Goal: Task Accomplishment & Management: Use online tool/utility

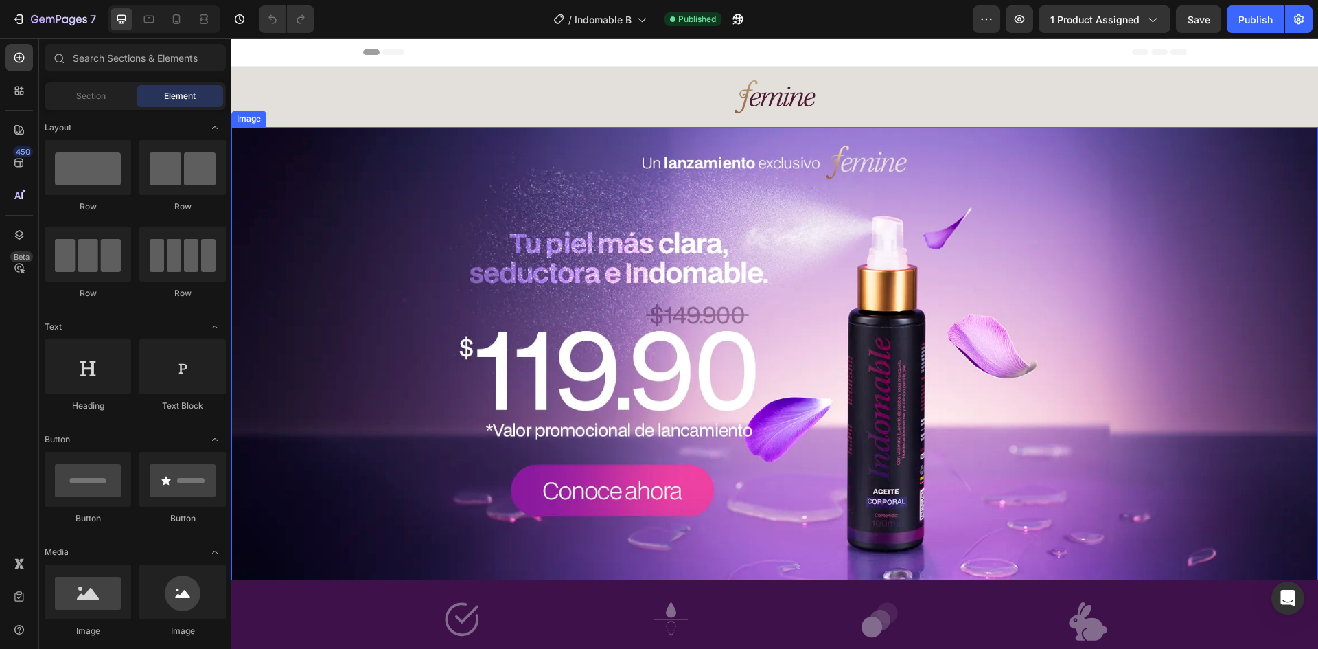
click at [361, 146] on img at bounding box center [774, 353] width 1087 height 453
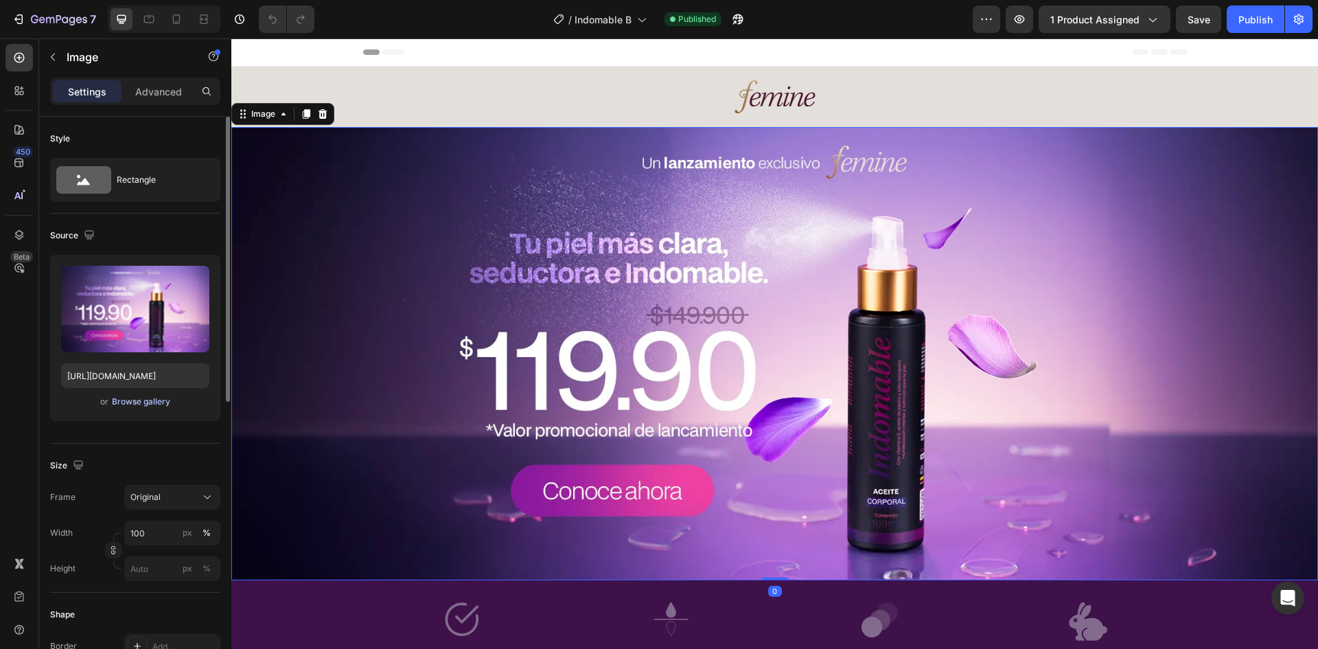
click at [152, 405] on div "Browse gallery" at bounding box center [141, 401] width 58 height 12
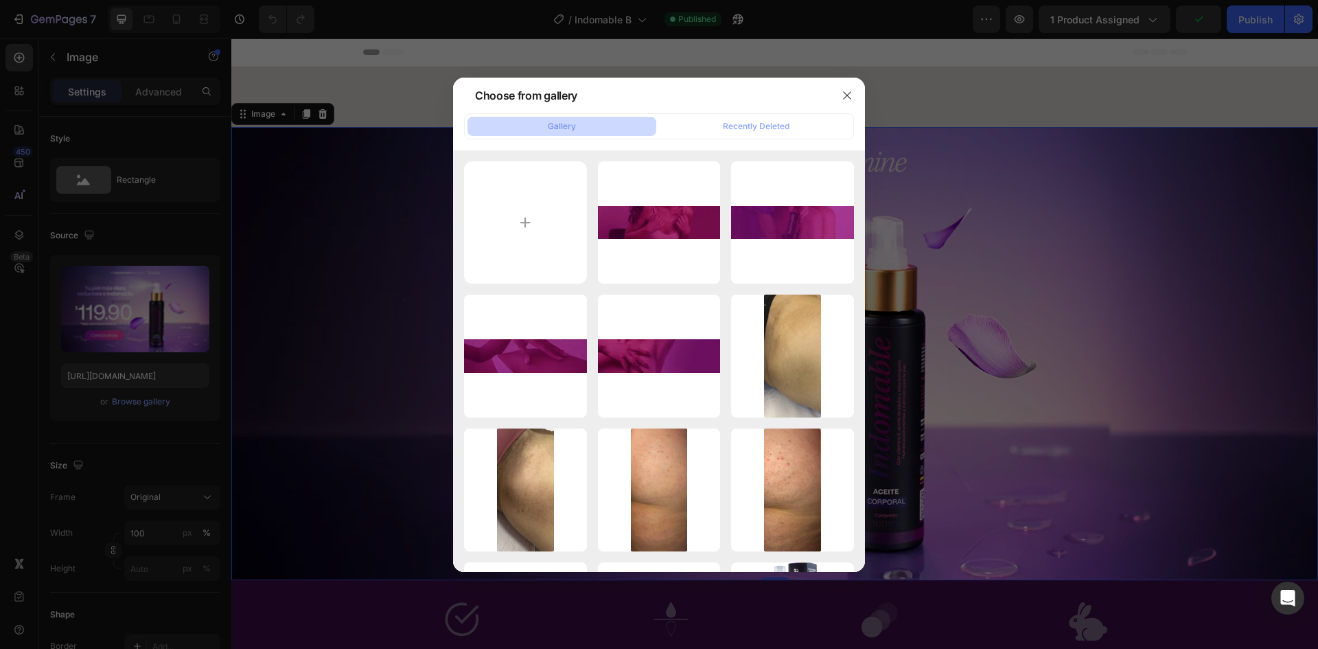
type input "C:\fakepath\BG_Desktop_V3.webp"
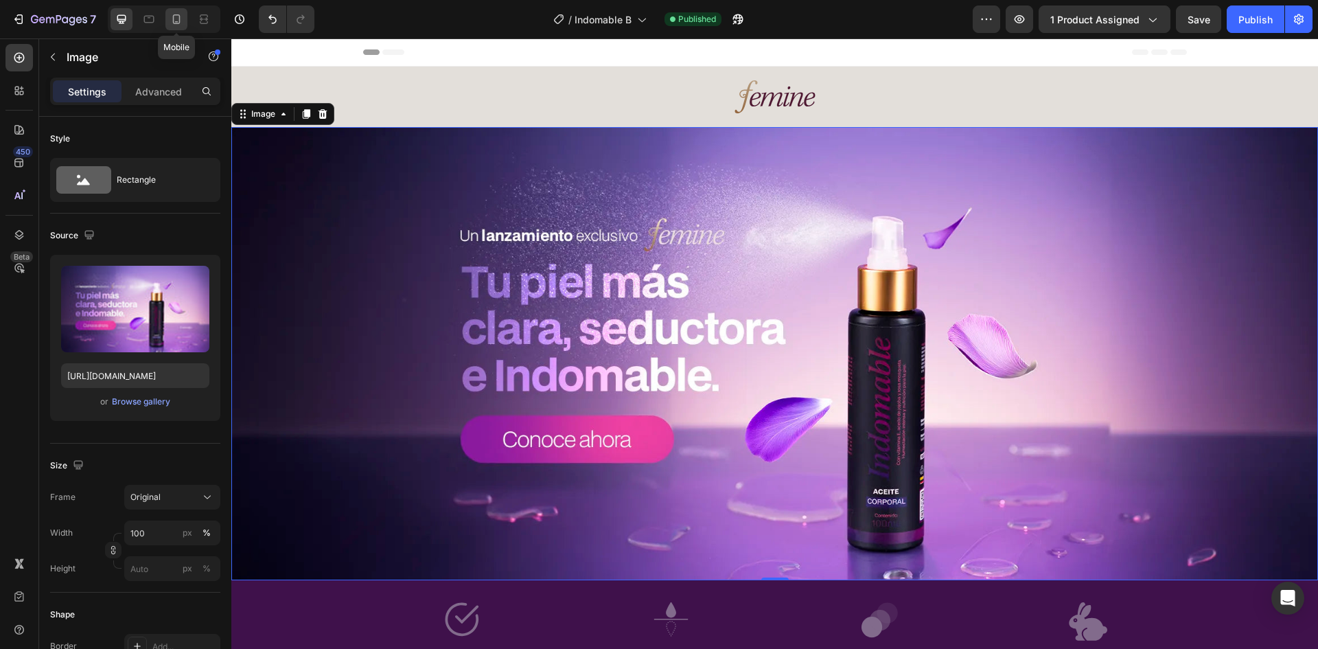
click at [181, 16] on icon at bounding box center [177, 19] width 14 height 14
type input "https://cdn.shopify.com/s/files/1/0720/2039/4157/files/gempages_579749800392524…"
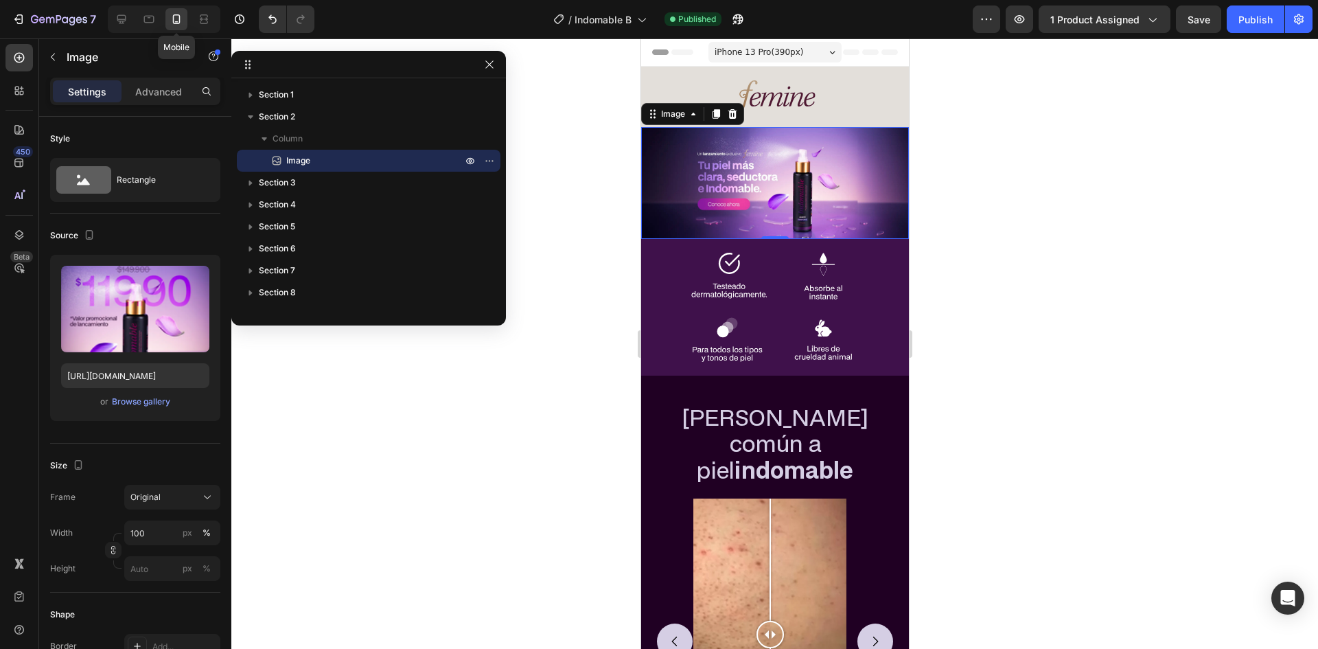
scroll to position [40, 0]
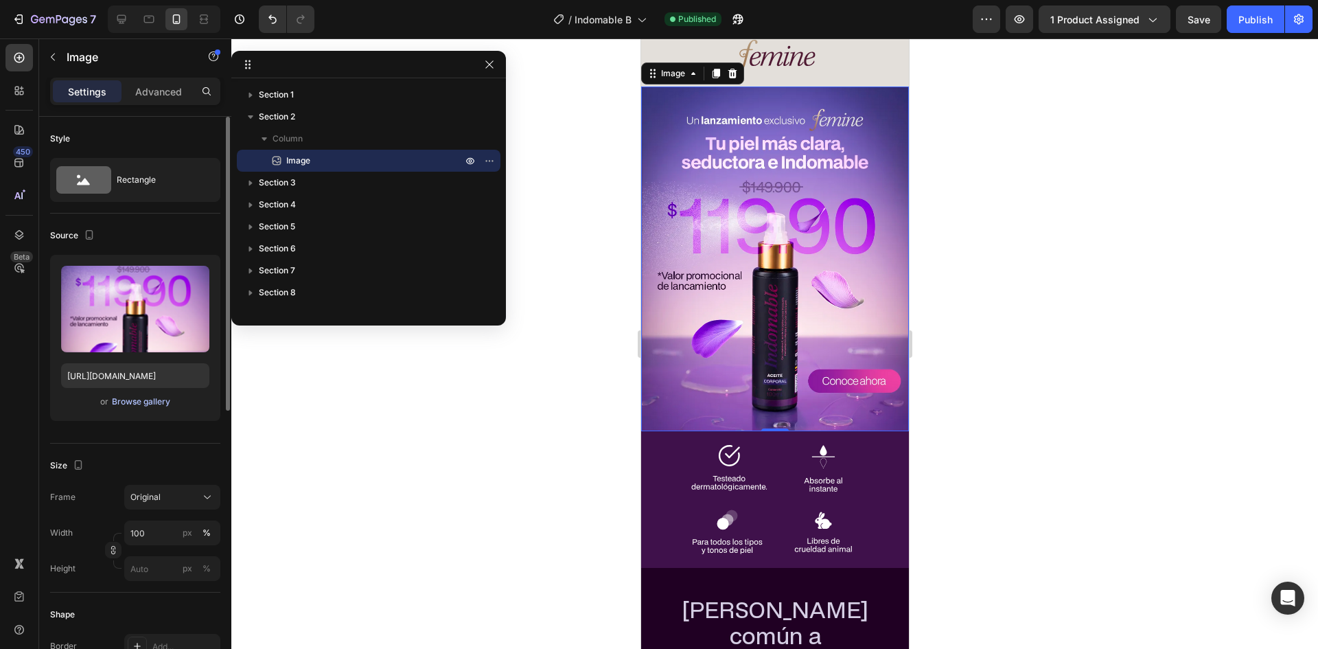
click at [126, 404] on div "Browse gallery" at bounding box center [141, 401] width 58 height 12
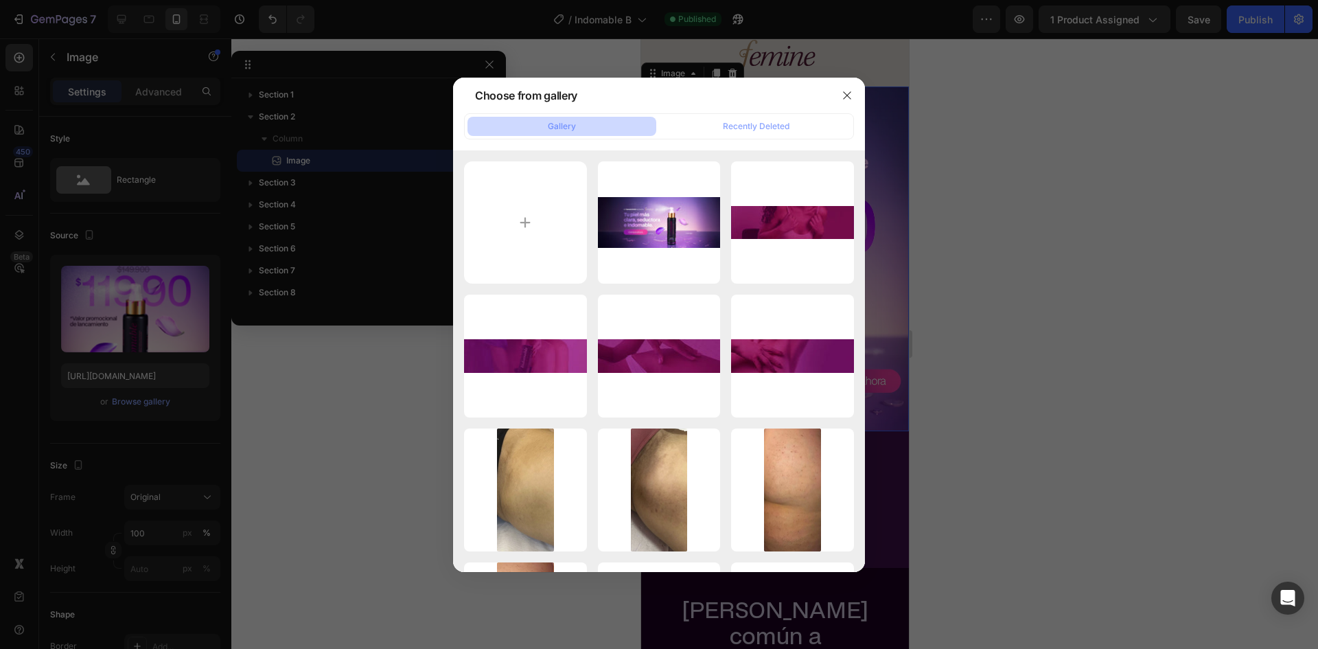
click at [437, 264] on div at bounding box center [659, 324] width 1318 height 649
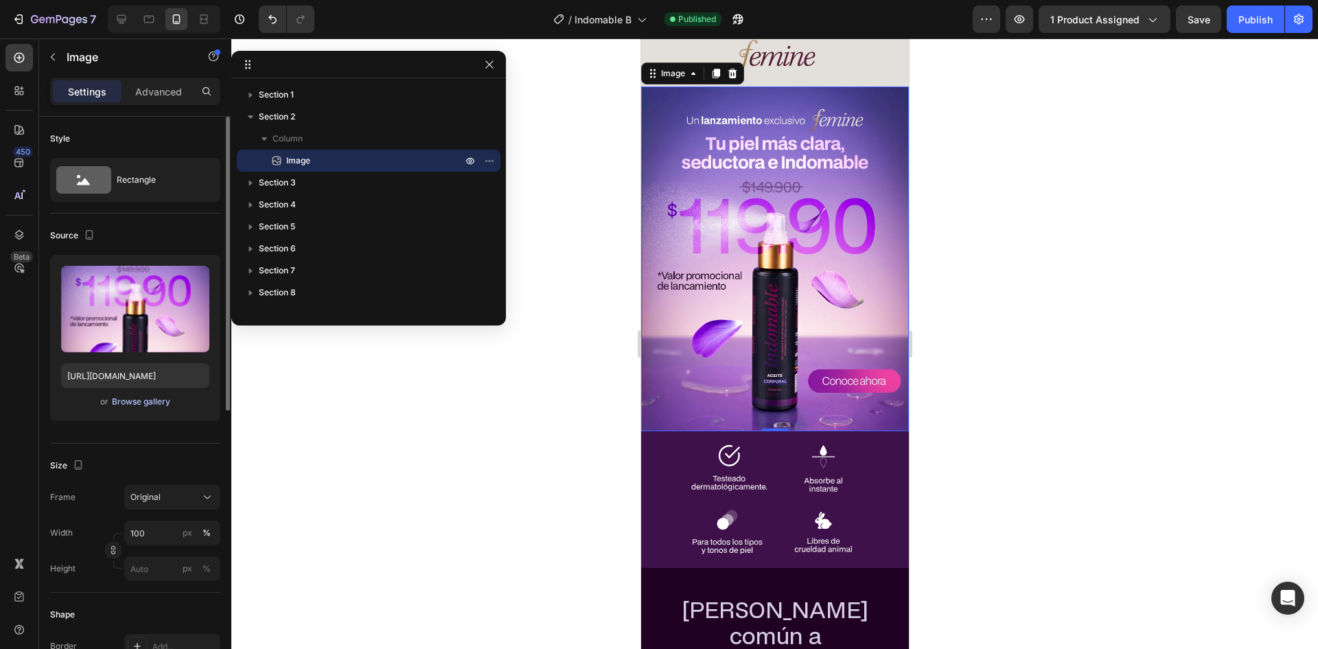
click at [152, 398] on div "Browse gallery" at bounding box center [141, 401] width 58 height 12
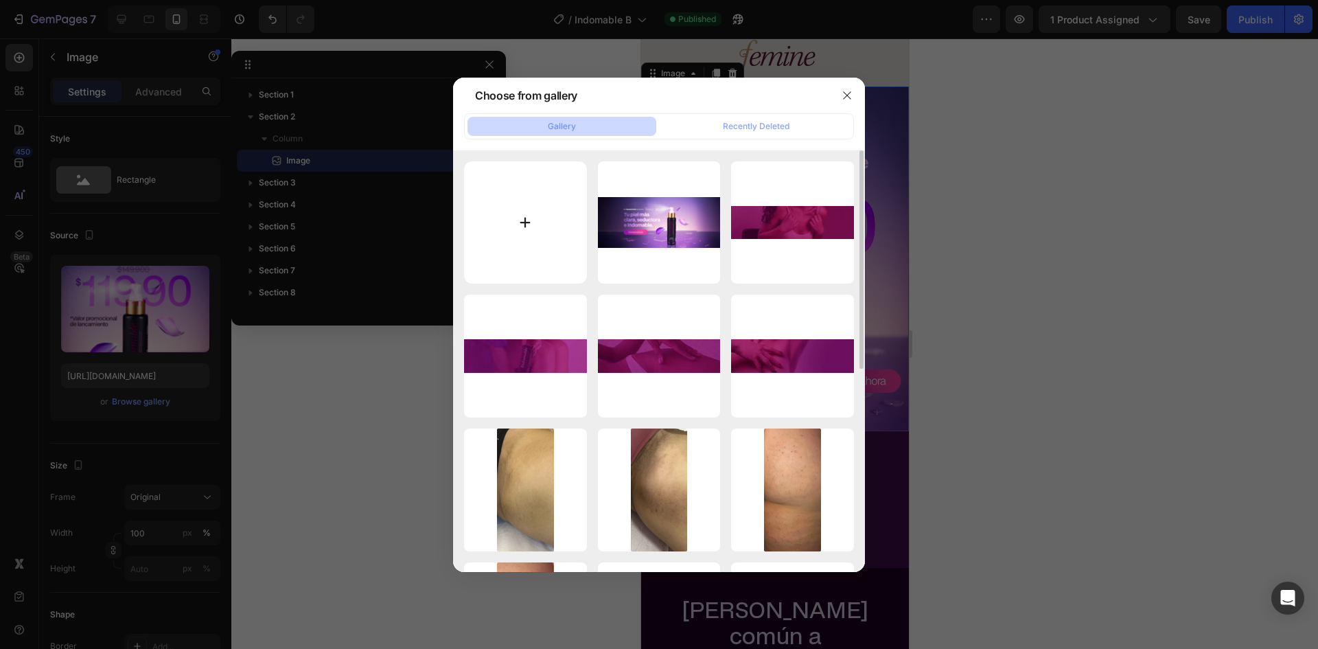
click at [544, 227] on input "file" at bounding box center [525, 222] width 123 height 123
type input "C:\fakepath\BG_Mobile_V3.webp"
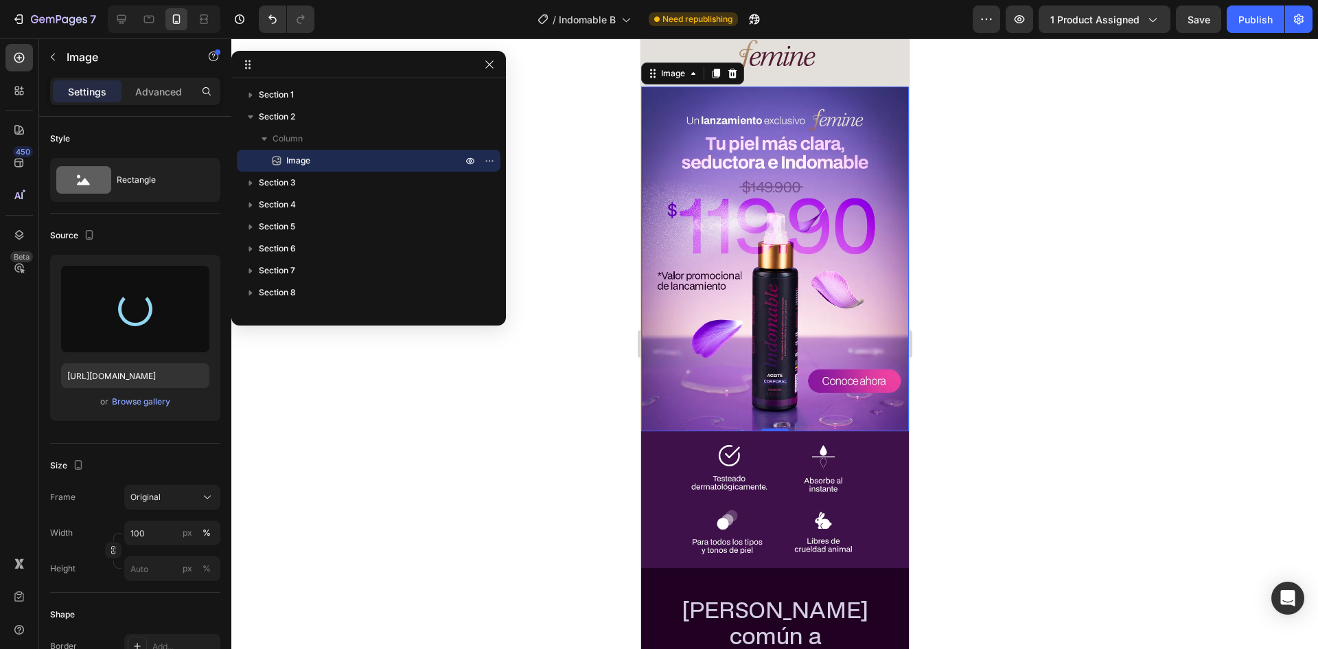
type input "https://cdn.shopify.com/s/files/1/0720/2039/4157/files/gempages_579749800392524…"
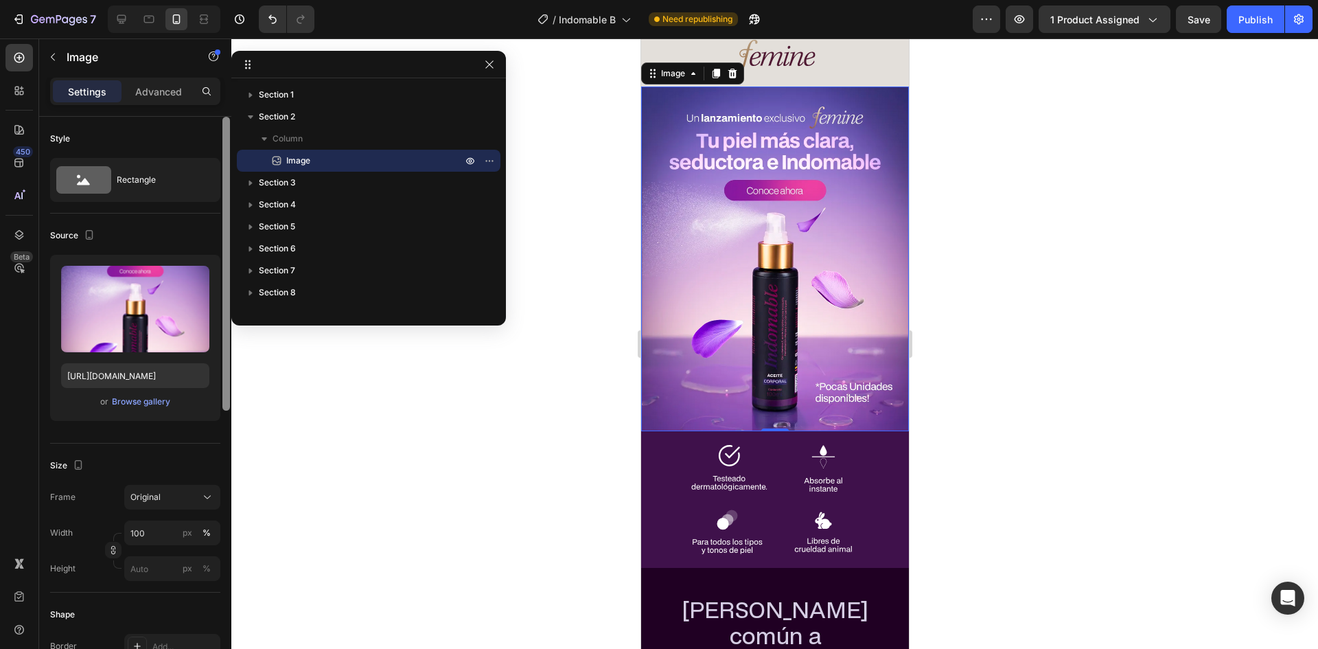
scroll to position [537, 0]
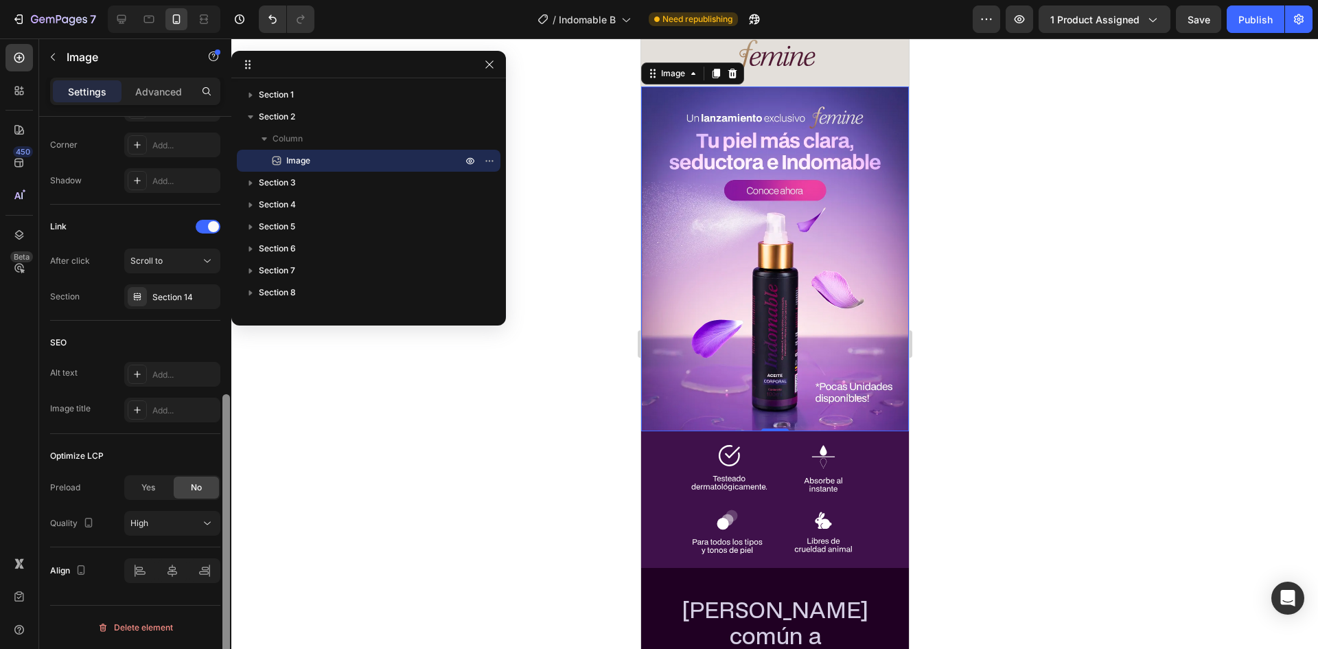
drag, startPoint x: 556, startPoint y: 255, endPoint x: 229, endPoint y: 235, distance: 328.0
drag, startPoint x: 229, startPoint y: 235, endPoint x: 152, endPoint y: 218, distance: 78.9
click at [152, 218] on div "Link" at bounding box center [135, 227] width 170 height 22
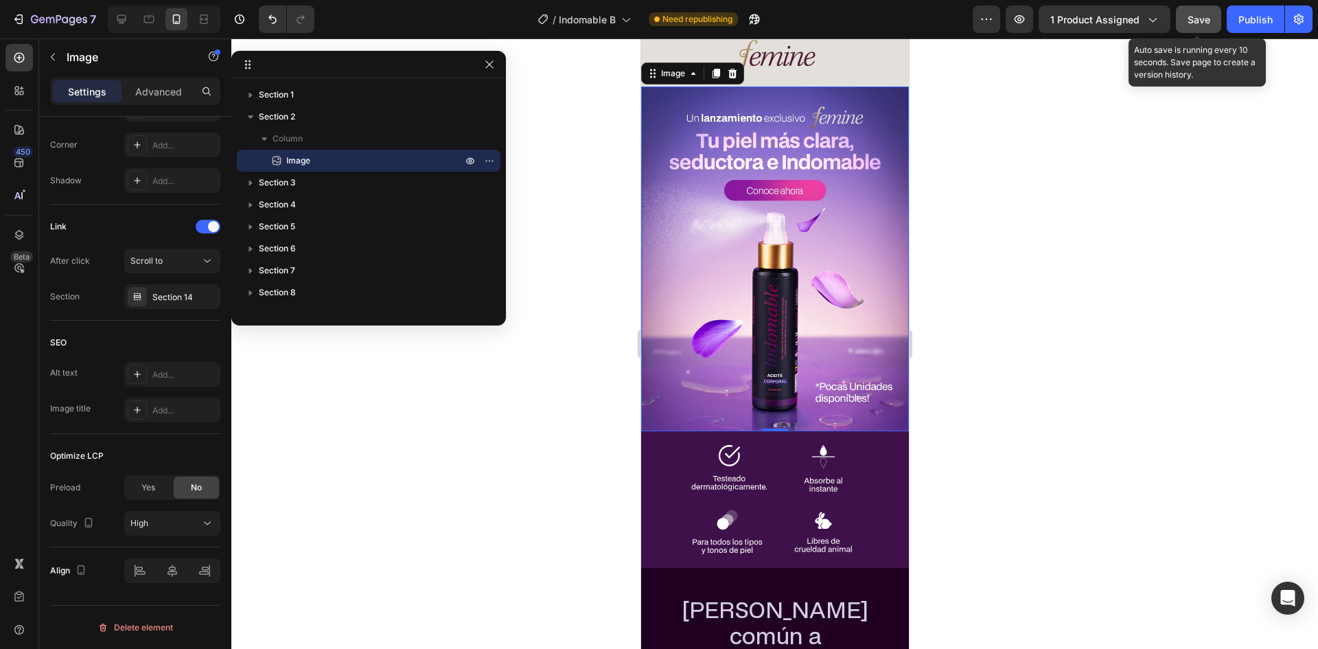
click at [1208, 19] on span "Save" at bounding box center [1198, 20] width 23 height 12
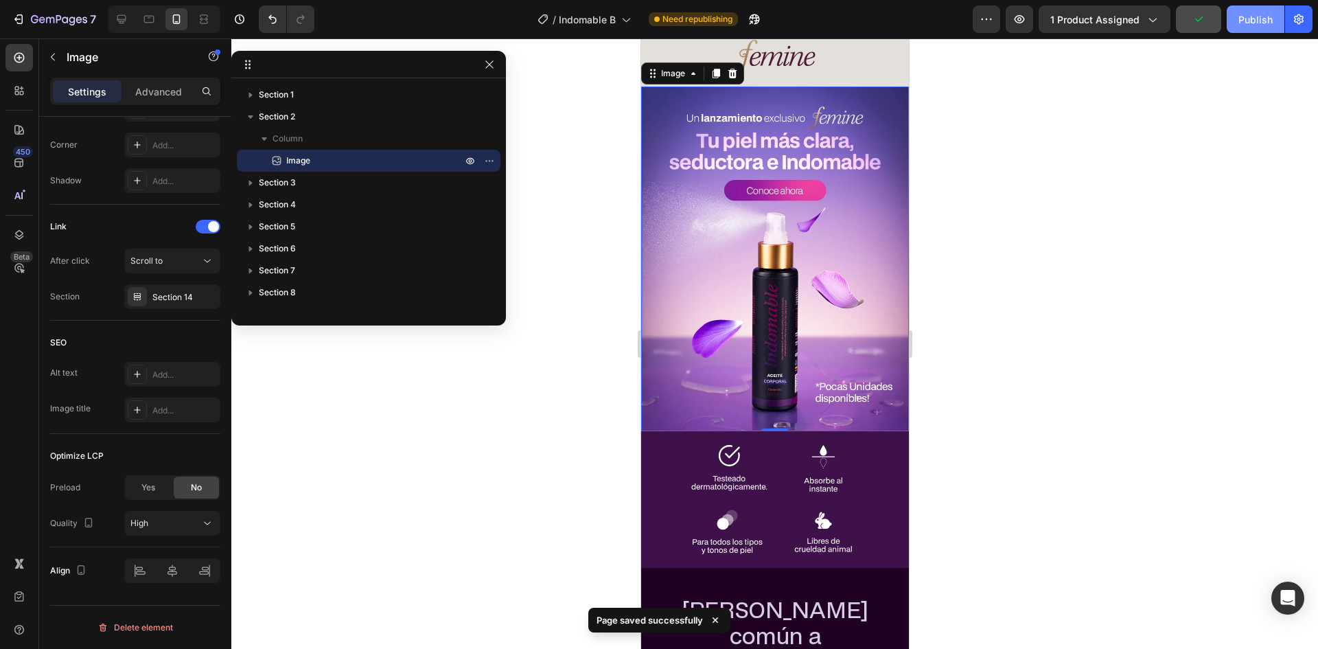
click at [1252, 14] on div "Publish" at bounding box center [1255, 19] width 34 height 14
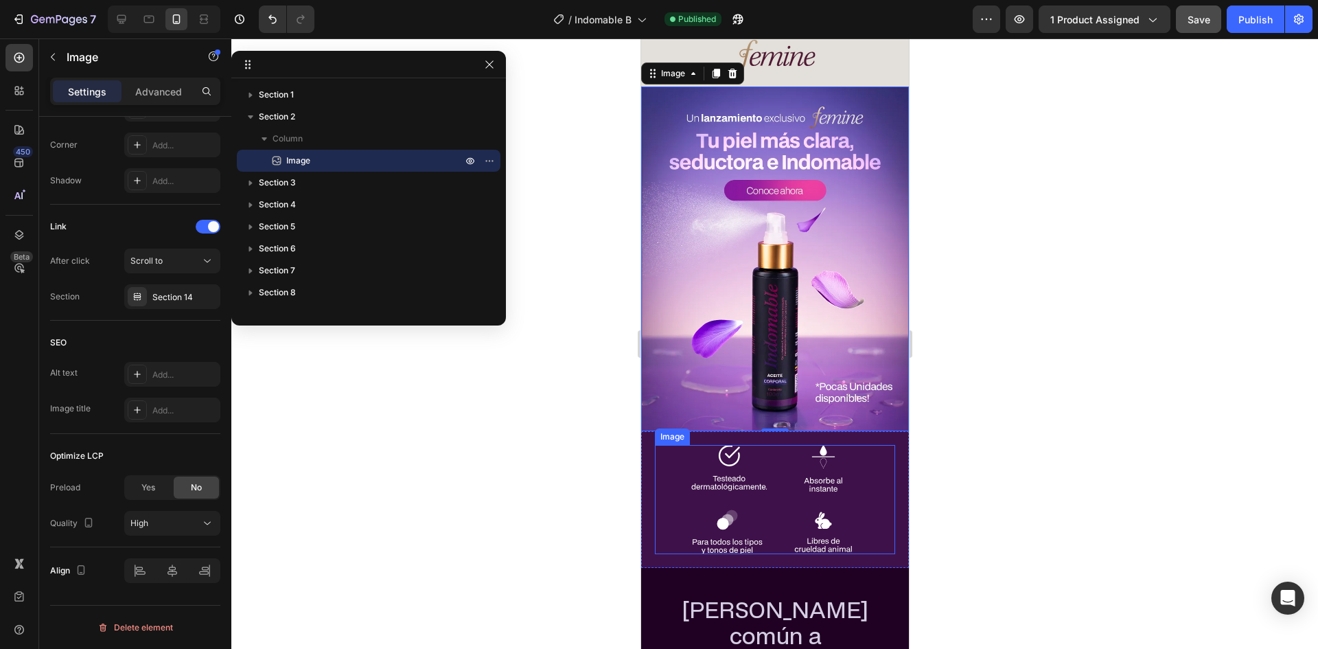
click at [820, 508] on img at bounding box center [774, 499] width 168 height 109
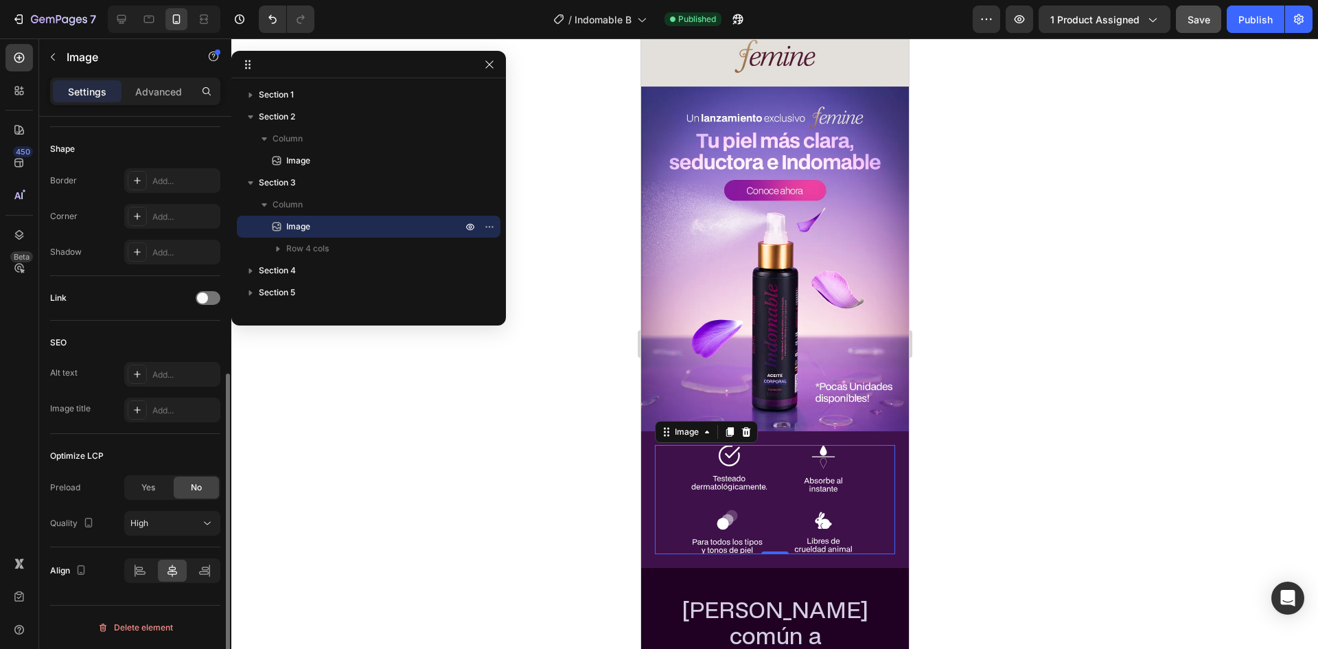
scroll to position [465, 0]
click at [30, 20] on div "7" at bounding box center [54, 19] width 84 height 16
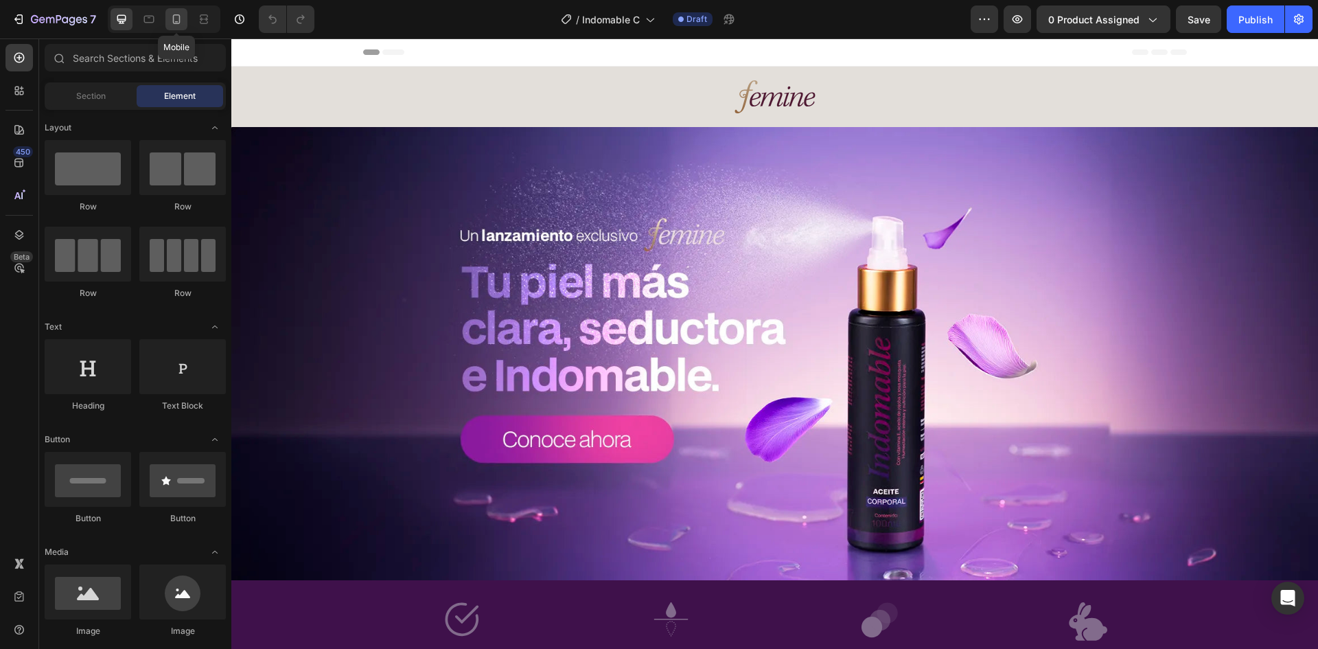
click at [181, 22] on icon at bounding box center [177, 19] width 14 height 14
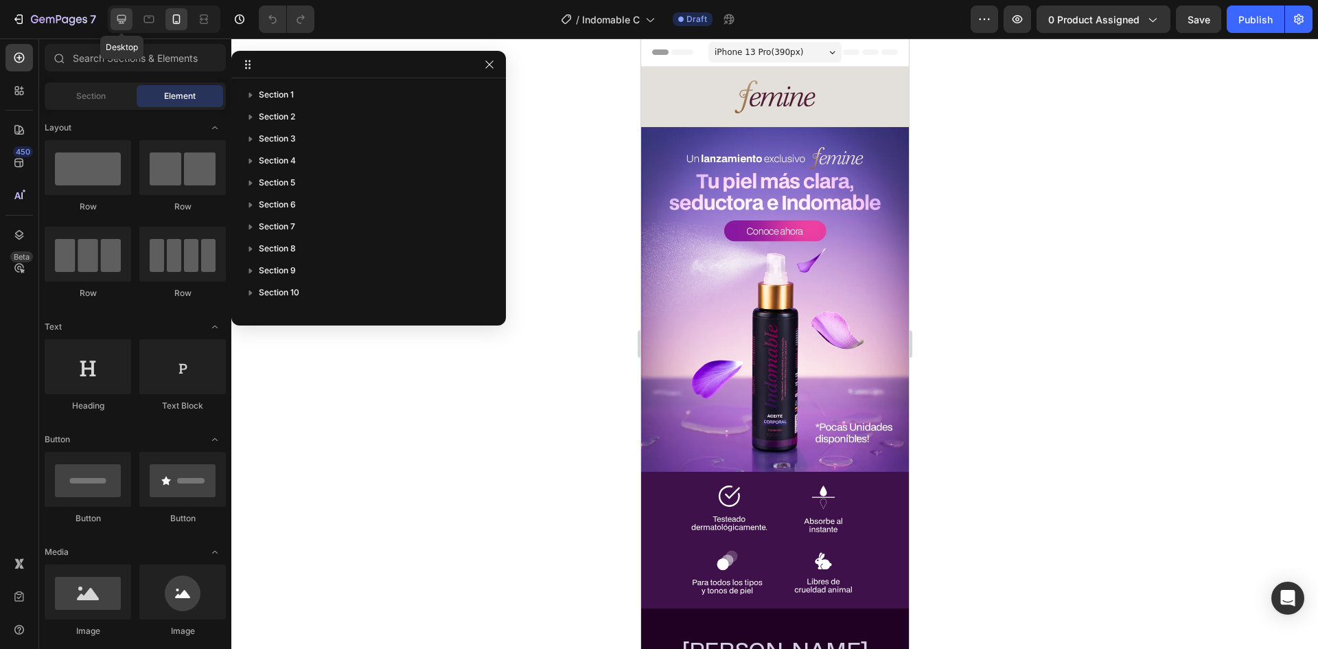
click at [130, 10] on div at bounding box center [122, 19] width 22 height 22
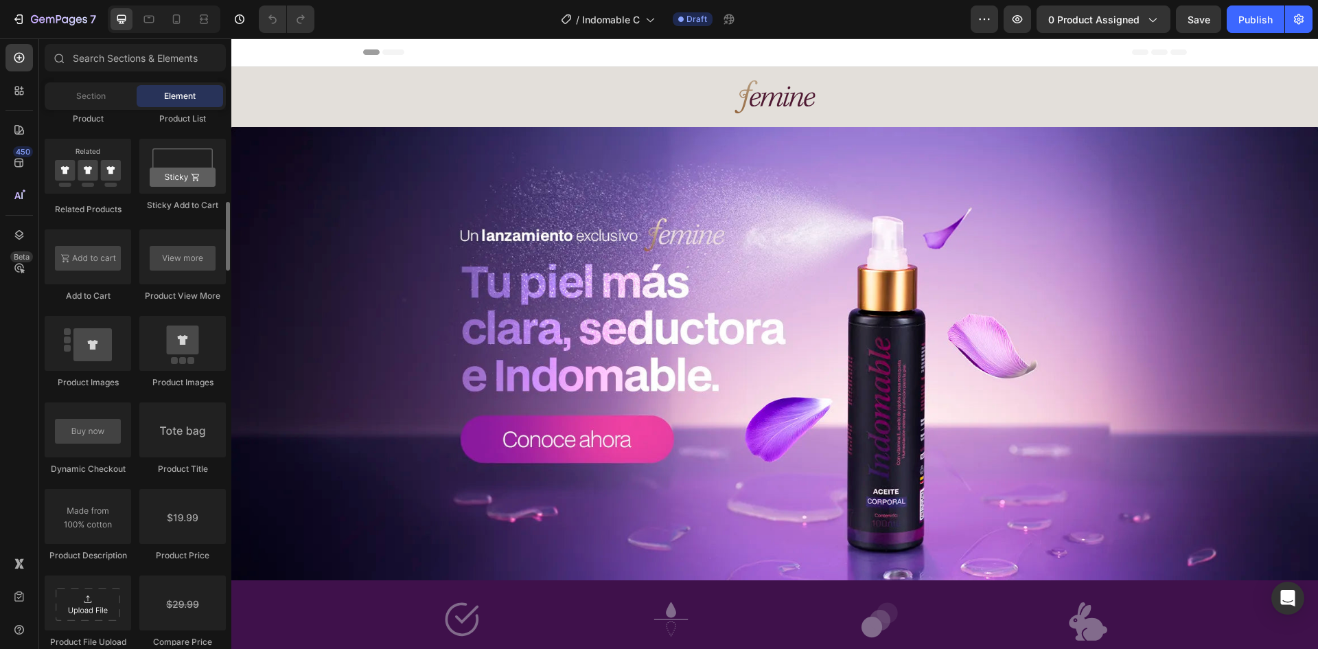
scroll to position [1579, 0]
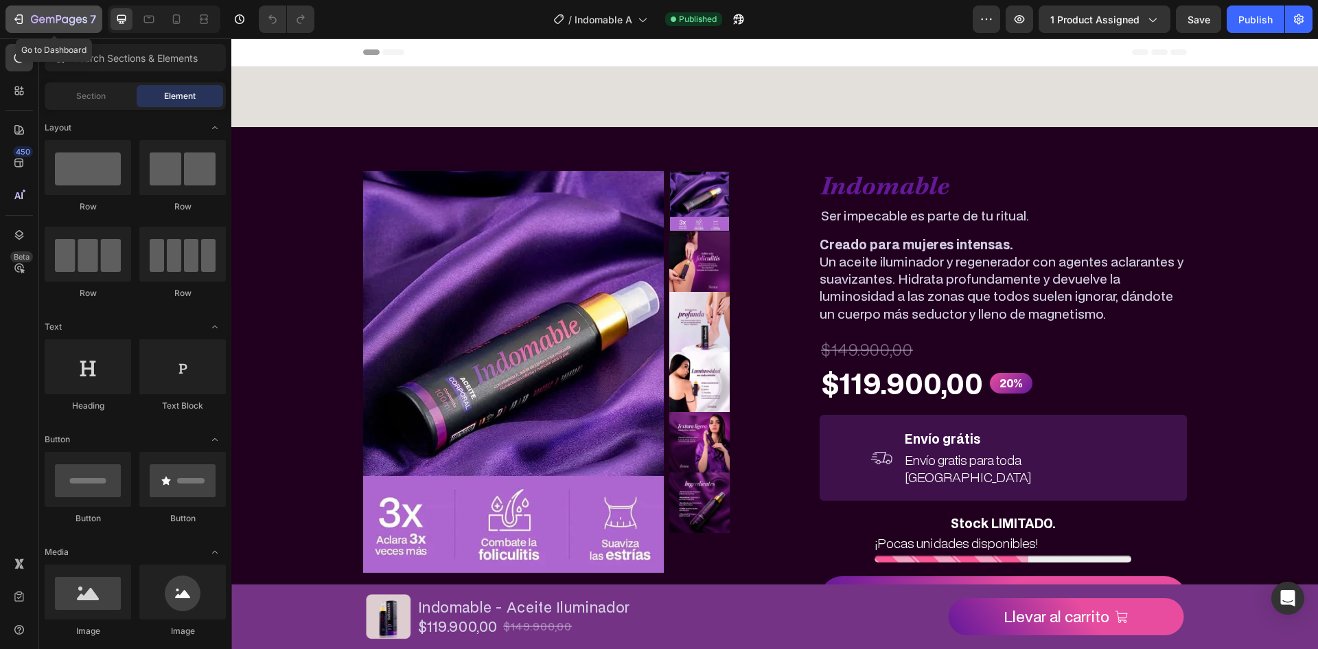
click at [18, 12] on icon "button" at bounding box center [19, 19] width 14 height 14
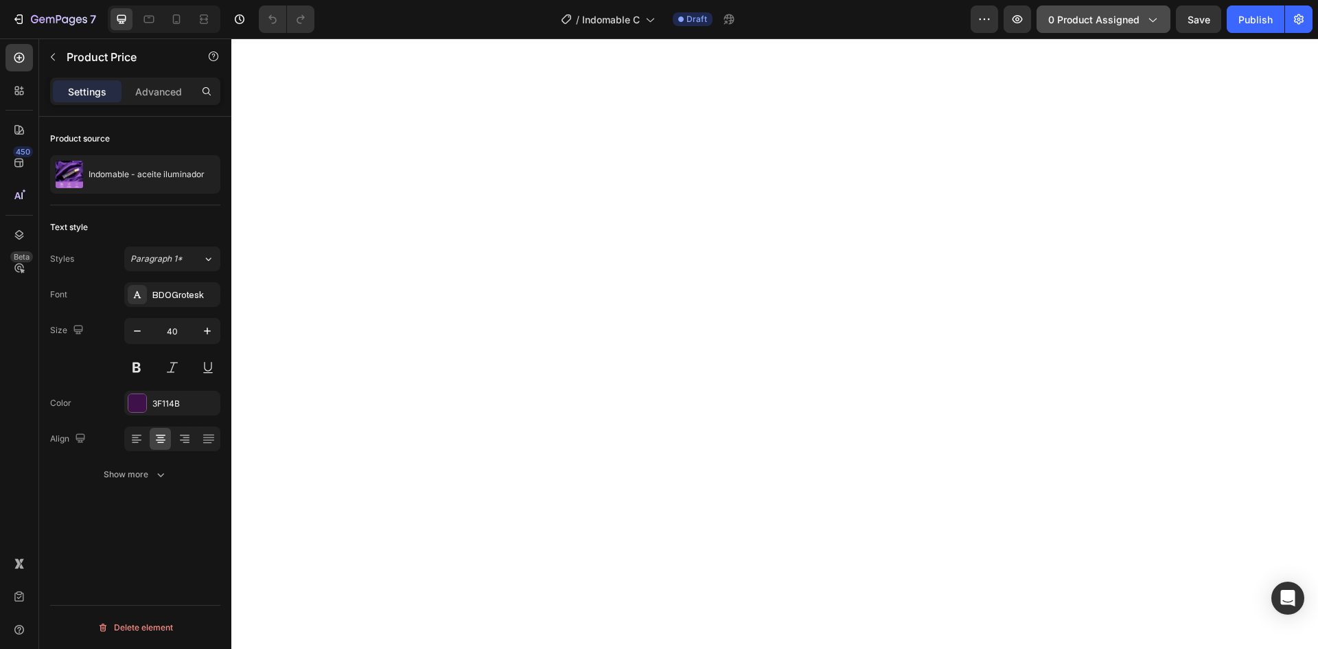
click at [1106, 19] on span "0 product assigned" at bounding box center [1093, 19] width 91 height 14
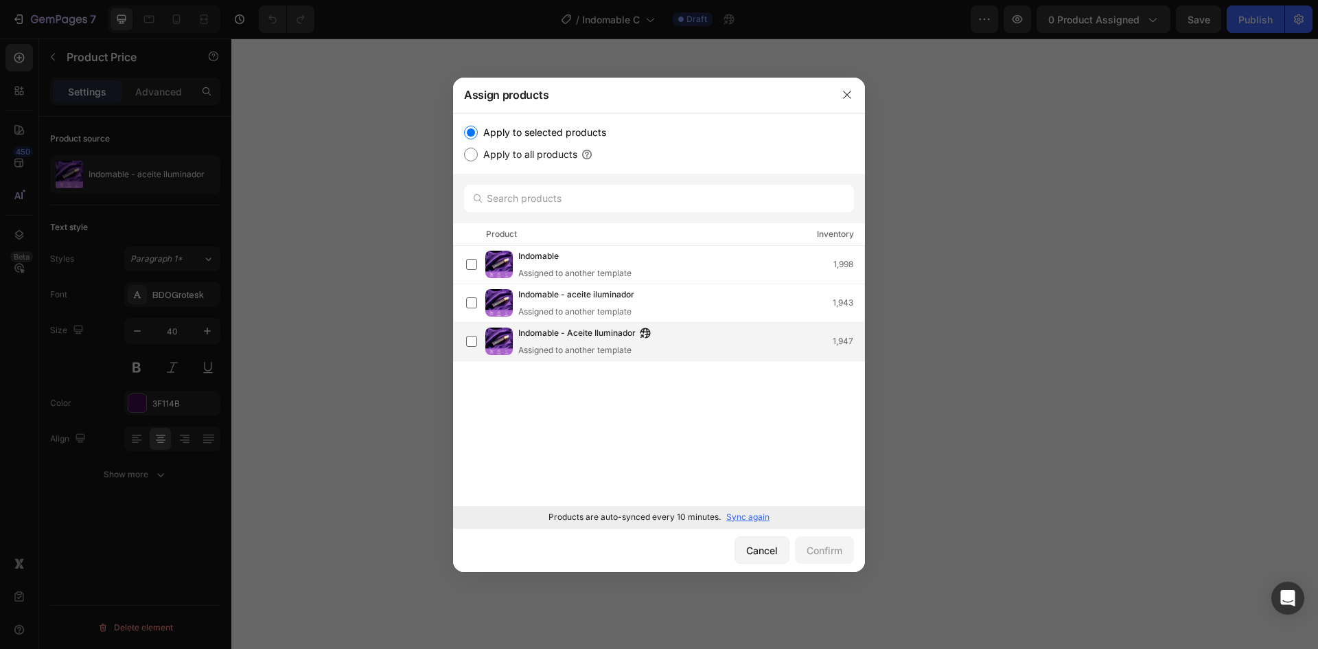
click at [670, 351] on div "Indomable - Aceite Iluminador Assigned to another template 1,947" at bounding box center [691, 341] width 346 height 30
click at [833, 552] on div "Confirm" at bounding box center [824, 550] width 36 height 14
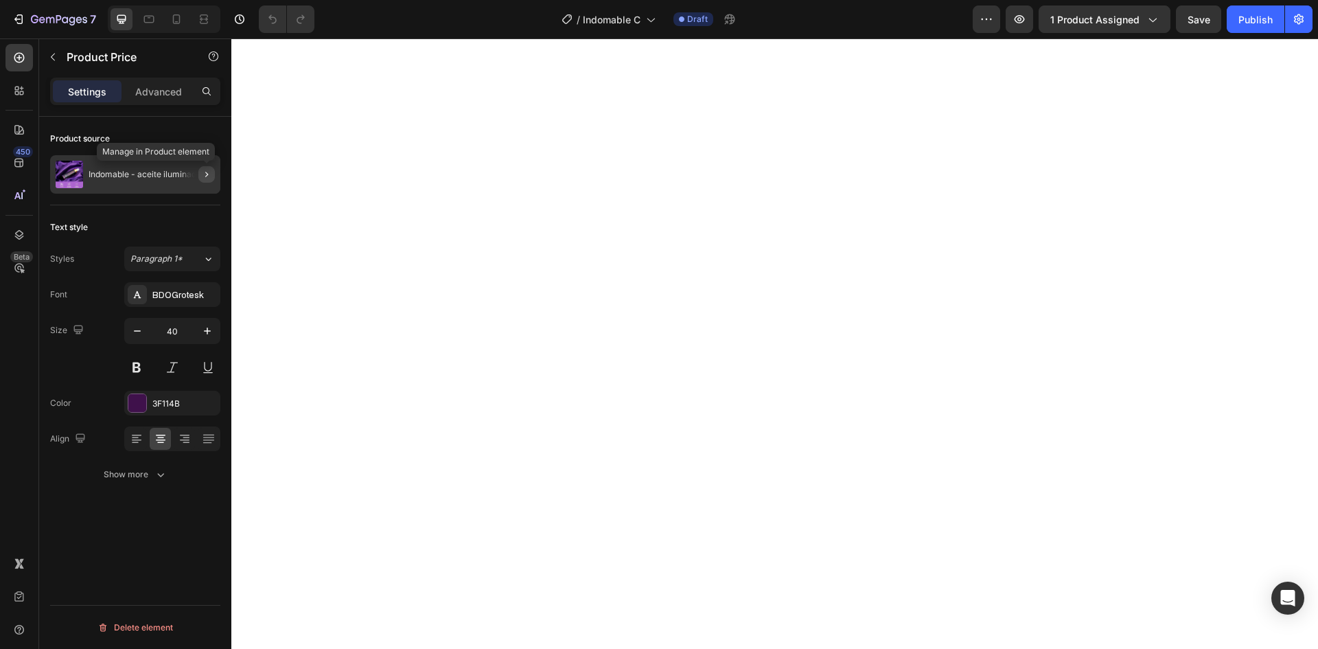
click at [204, 179] on icon "button" at bounding box center [206, 174] width 11 height 11
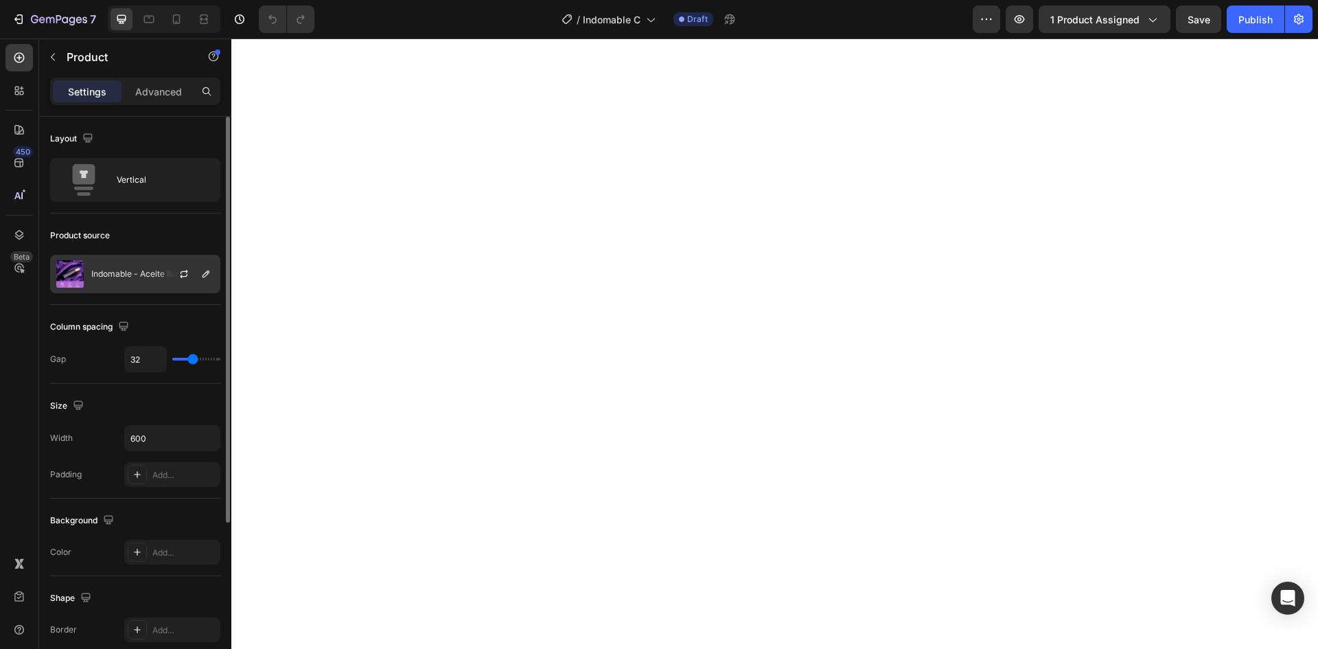
click at [170, 283] on div at bounding box center [189, 273] width 60 height 37
click at [179, 279] on button "button" at bounding box center [184, 274] width 16 height 16
click at [1261, 23] on div "Publish" at bounding box center [1255, 19] width 34 height 14
